Goal: Information Seeking & Learning: Compare options

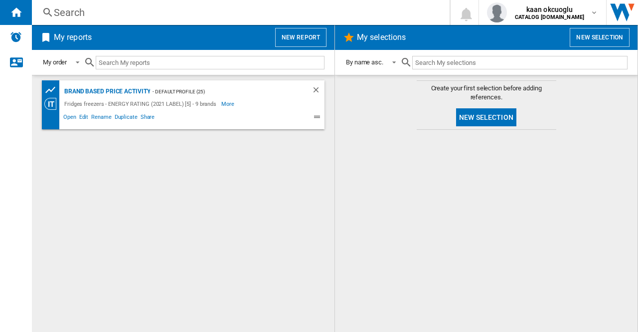
click at [135, 17] on div "Search" at bounding box center [239, 12] width 370 height 14
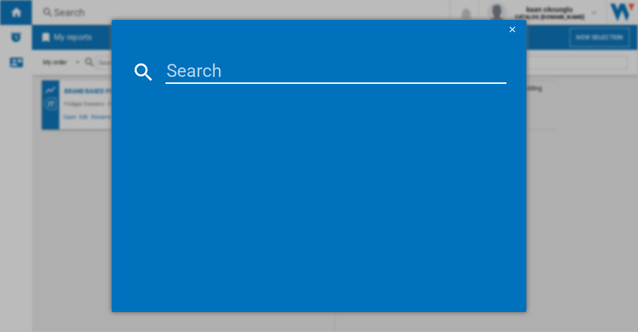
click at [210, 62] on input at bounding box center [336, 72] width 341 height 24
paste input "RF540N4WFE"
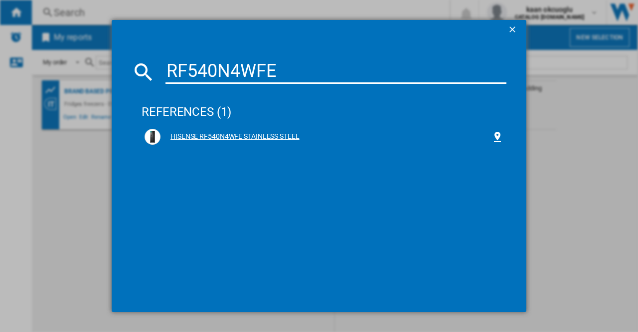
type input "RF540N4WFE"
click at [239, 138] on div "HISENSE RF540N4WFE STAINLESS STEEL" at bounding box center [326, 137] width 331 height 10
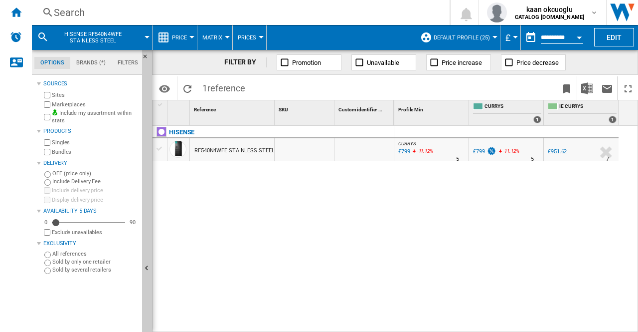
click at [177, 34] on span "Price" at bounding box center [179, 37] width 15 height 6
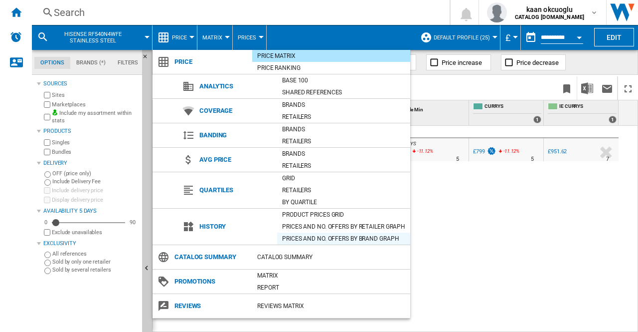
click at [324, 232] on div "Prices and No. offers by brand graph" at bounding box center [343, 238] width 133 height 12
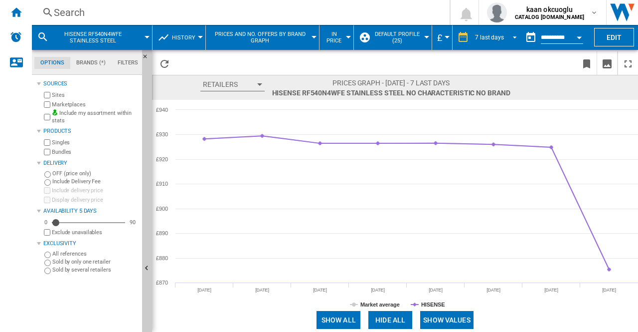
click at [506, 36] on span "REPORTS.WIZARD.STEPS.REPORT.STEPS.REPORT_OPTIONS.PERIOD: 7 last days" at bounding box center [512, 36] width 12 height 9
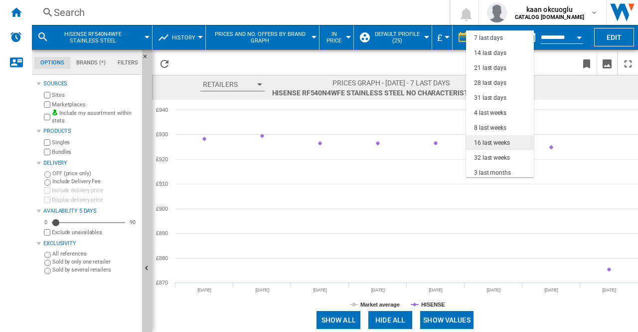
scroll to position [63, 0]
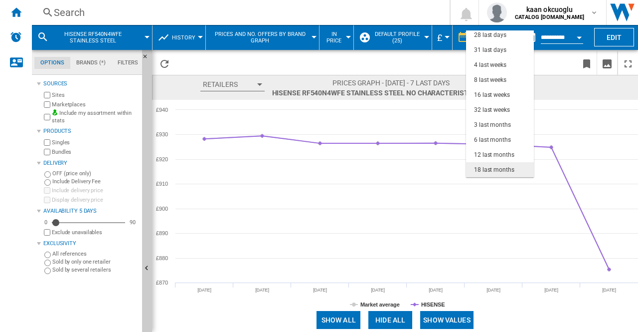
click at [498, 164] on md-option "18 last months" at bounding box center [500, 169] width 68 height 15
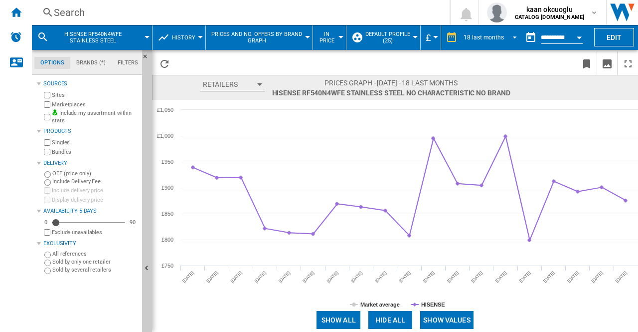
click at [500, 36] on div "18 last months" at bounding box center [484, 37] width 40 height 7
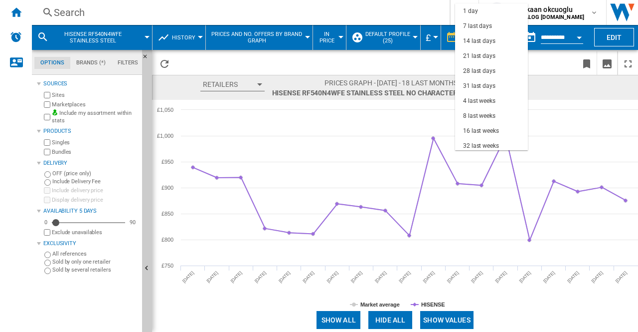
scroll to position [63, 0]
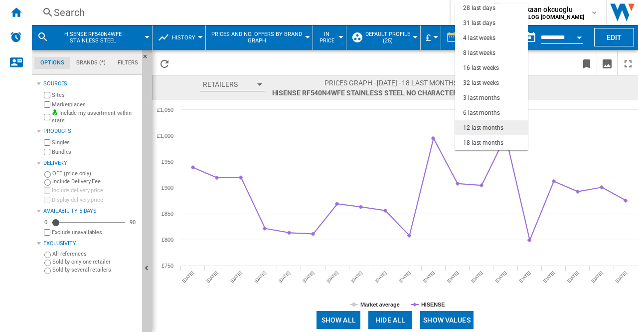
click at [489, 124] on div "12 last months" at bounding box center [483, 128] width 40 height 8
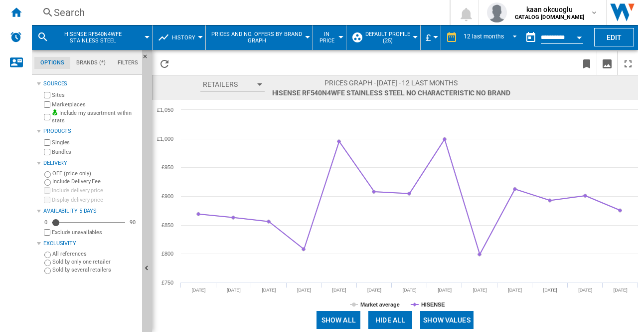
click at [99, 41] on span "HISENSE RF540N4WFE STAINLESS STEEL" at bounding box center [93, 37] width 80 height 13
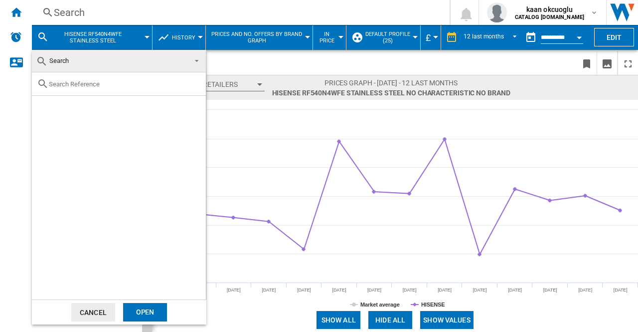
click at [88, 82] on input "text" at bounding box center [125, 83] width 152 height 7
paste input "RF50C532EB1"
type input "RF50C532EB1"
click at [50, 107] on md-checkbox "Select" at bounding box center [46, 107] width 15 height 10
click at [150, 314] on div "Open" at bounding box center [145, 312] width 44 height 18
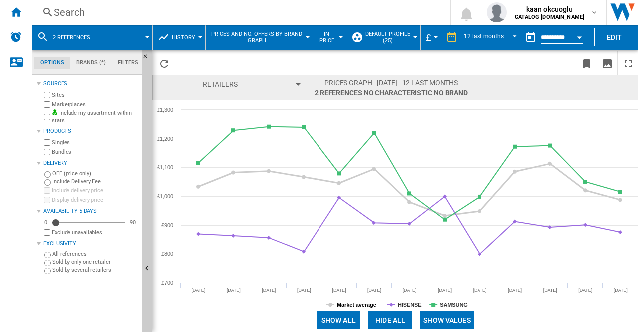
click at [361, 305] on tspan "Market average" at bounding box center [356, 304] width 39 height 6
